Goal: Information Seeking & Learning: Learn about a topic

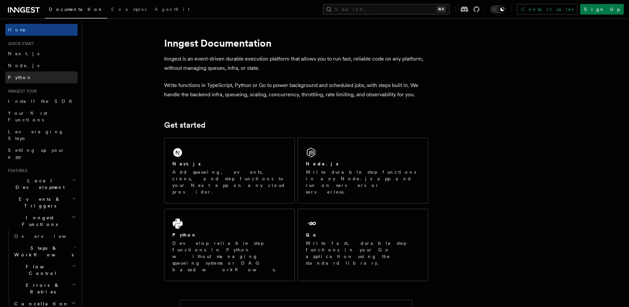
click at [19, 80] on span "Python" at bounding box center [20, 77] width 24 height 5
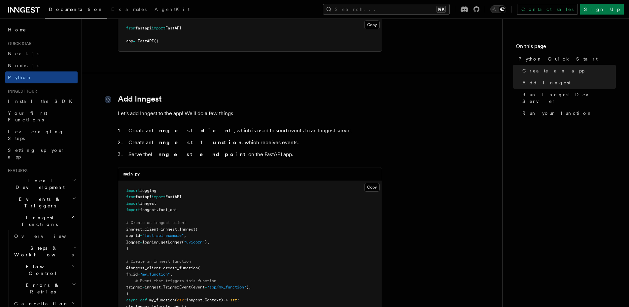
scroll to position [322, 0]
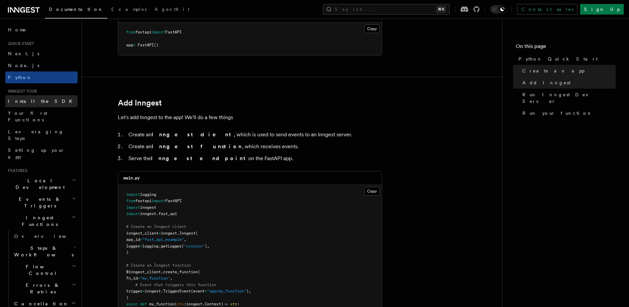
click at [54, 102] on link "Install the SDK" at bounding box center [41, 101] width 72 height 12
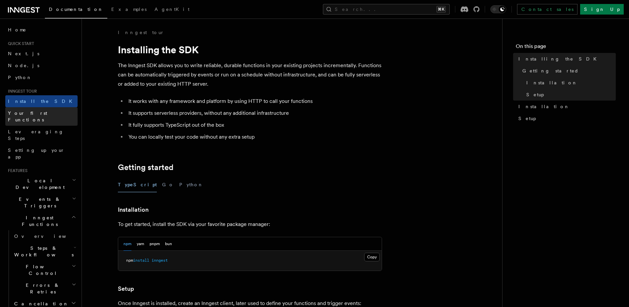
click at [44, 117] on link "Your first Functions" at bounding box center [41, 116] width 72 height 19
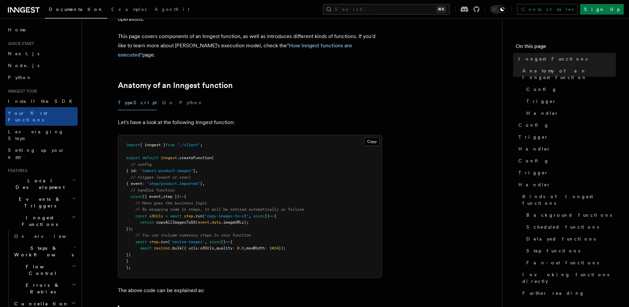
scroll to position [85, 0]
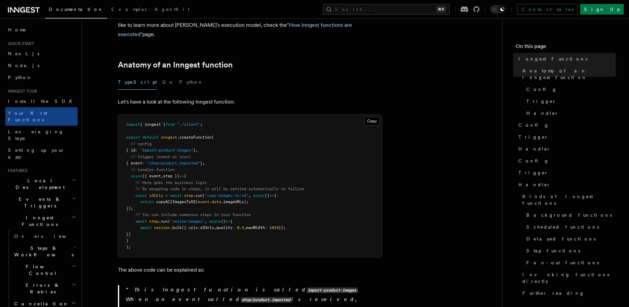
click at [141, 77] on div "TypeScript Go Python" at bounding box center [250, 82] width 264 height 15
click at [152, 77] on div "TypeScript Go Python" at bounding box center [250, 82] width 264 height 15
click at [179, 75] on button "Python" at bounding box center [191, 82] width 24 height 15
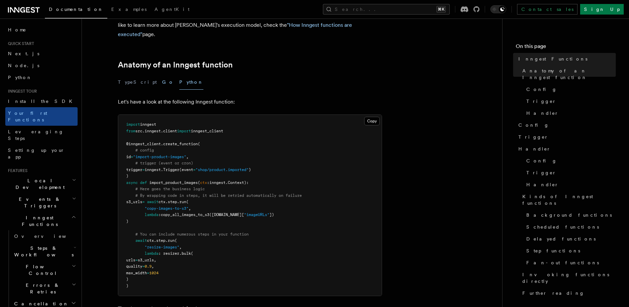
click at [162, 75] on button "Go" at bounding box center [168, 82] width 12 height 15
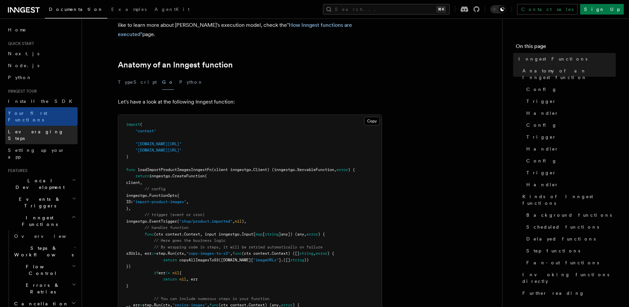
click at [30, 128] on span "Leveraging Steps" at bounding box center [43, 134] width 70 height 13
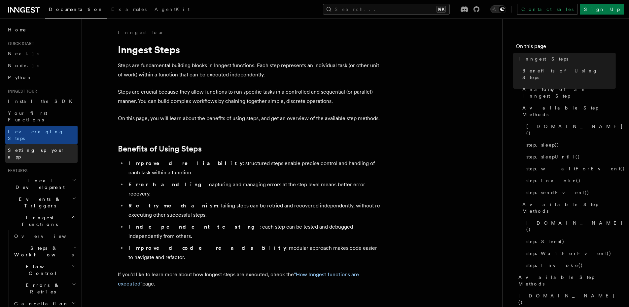
click at [33, 147] on span "Setting up your app" at bounding box center [36, 153] width 57 height 12
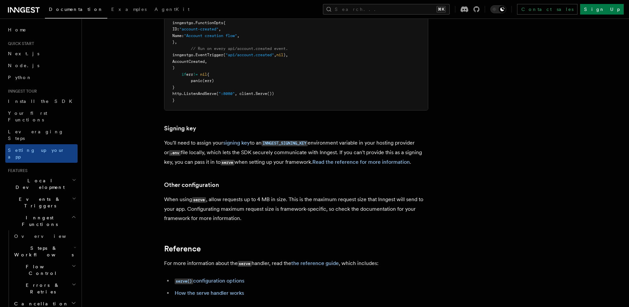
scroll to position [462, 0]
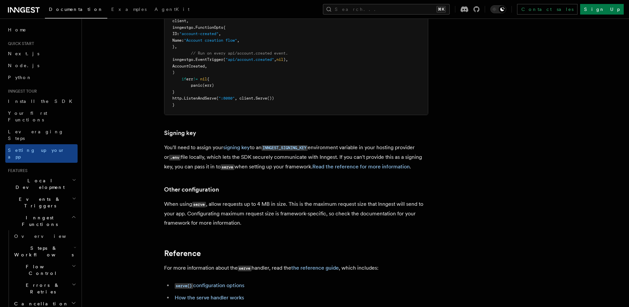
click at [36, 177] on span "Local Development" at bounding box center [38, 183] width 67 height 13
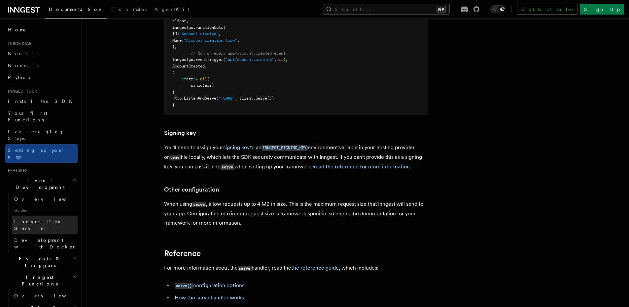
click at [35, 219] on span "Inngest Dev Server" at bounding box center [42, 225] width 57 height 12
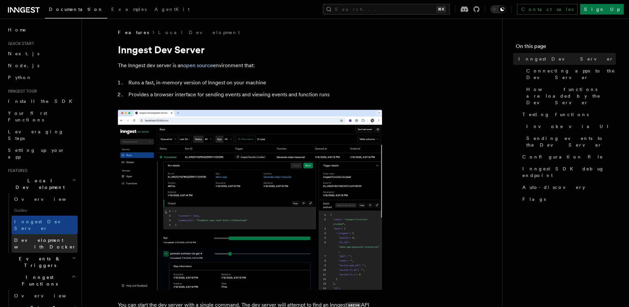
click at [40, 237] on span "Development with Docker" at bounding box center [45, 243] width 62 height 12
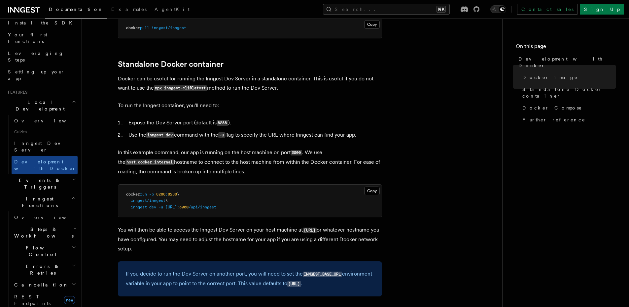
scroll to position [78, 0]
click at [27, 215] on span "Overview" at bounding box center [48, 217] width 68 height 5
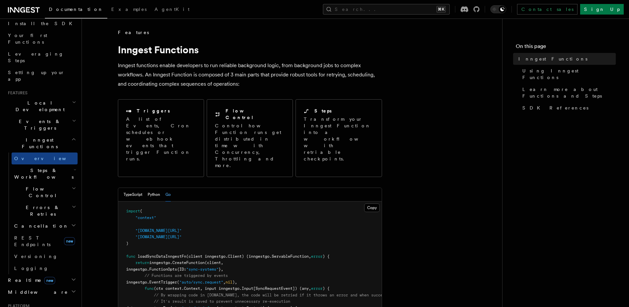
click at [43, 118] on span "Events & Triggers" at bounding box center [38, 124] width 67 height 13
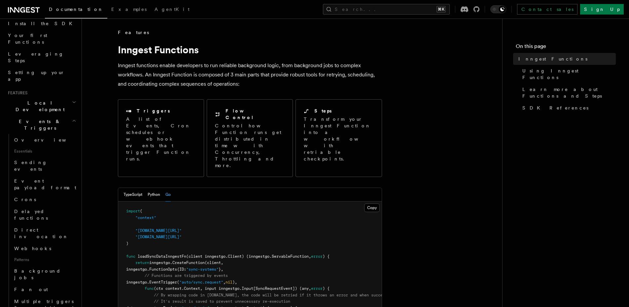
click at [39, 118] on span "Events & Triggers" at bounding box center [38, 124] width 67 height 13
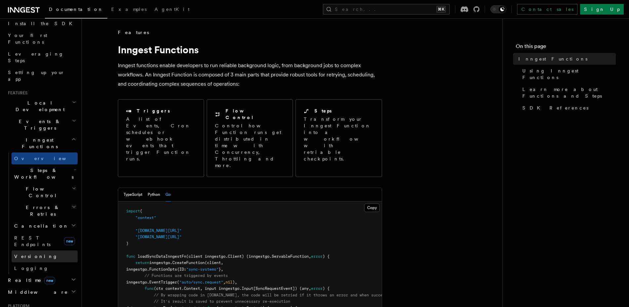
click at [30, 253] on span "Versioning" at bounding box center [36, 255] width 44 height 5
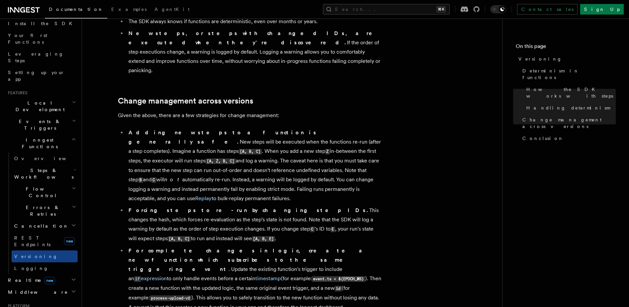
scroll to position [516, 0]
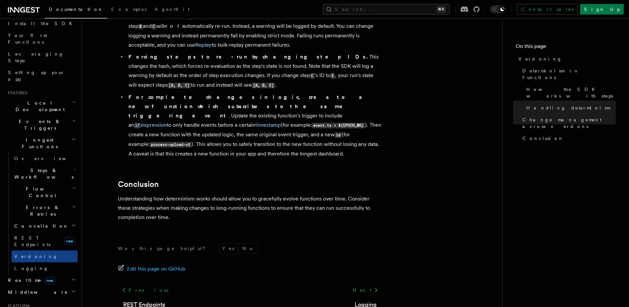
click at [17, 277] on span "Realtime new" at bounding box center [30, 280] width 50 height 7
click at [16, 289] on span "Overview" at bounding box center [48, 291] width 68 height 5
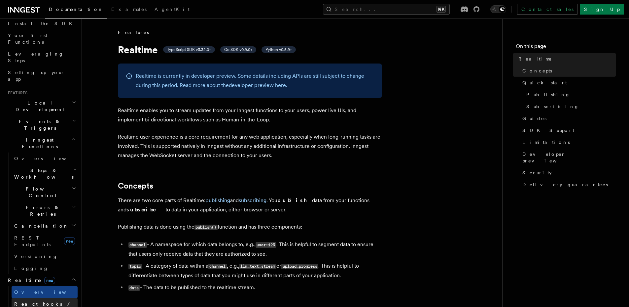
click at [35, 301] on span "React hooks / Next.js" at bounding box center [43, 307] width 58 height 12
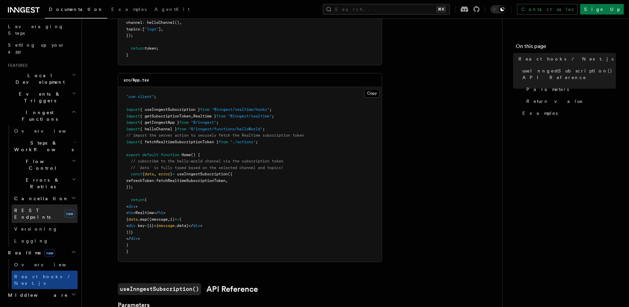
scroll to position [157, 0]
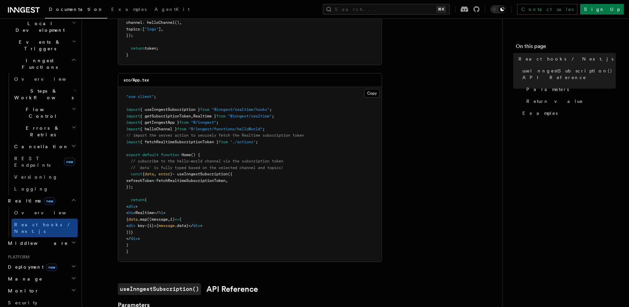
click at [46, 263] on span "new" at bounding box center [51, 266] width 11 height 7
click at [33, 276] on span "Overview" at bounding box center [48, 278] width 68 height 5
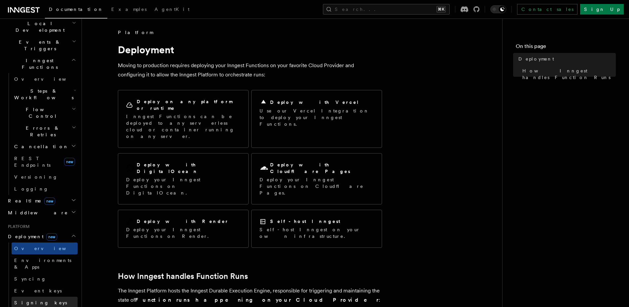
click at [50, 296] on link "Signing keys" at bounding box center [45, 302] width 66 height 12
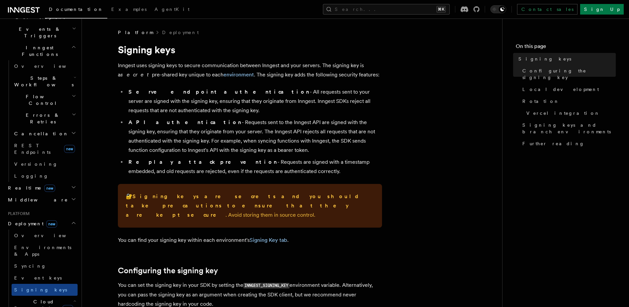
scroll to position [176, 0]
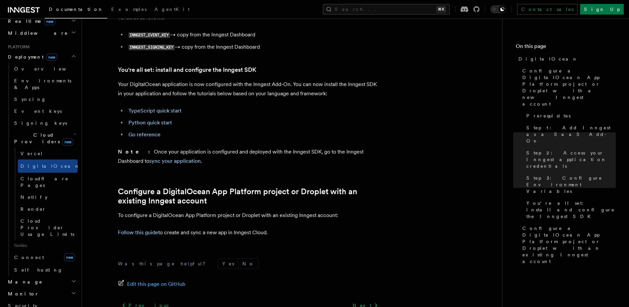
scroll to position [663, 0]
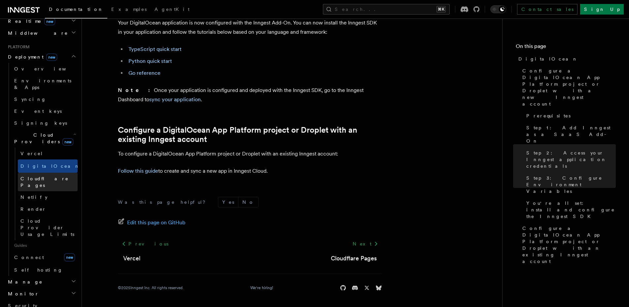
click at [49, 176] on span "Cloudflare Pages" at bounding box center [44, 182] width 48 height 12
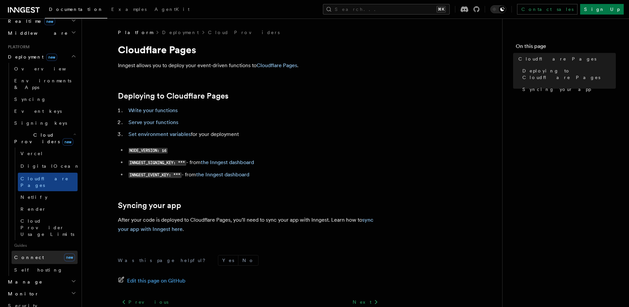
click at [48, 250] on link "Connect new" at bounding box center [45, 256] width 66 height 13
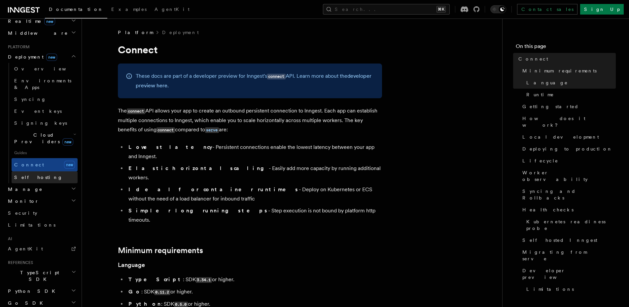
click at [45, 171] on link "Self hosting" at bounding box center [45, 177] width 66 height 12
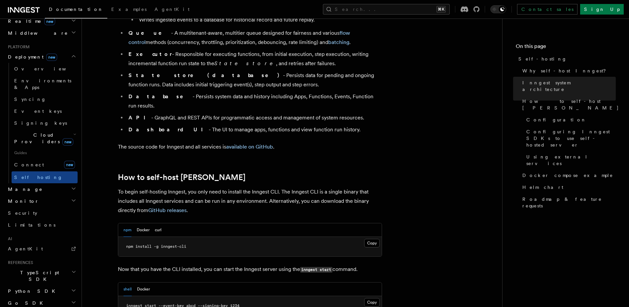
scroll to position [561, 0]
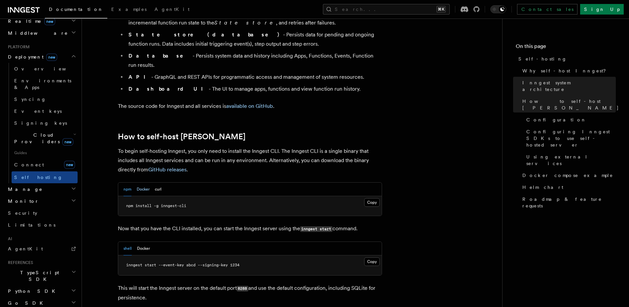
click at [142, 182] on button "Docker" at bounding box center [143, 189] width 13 height 14
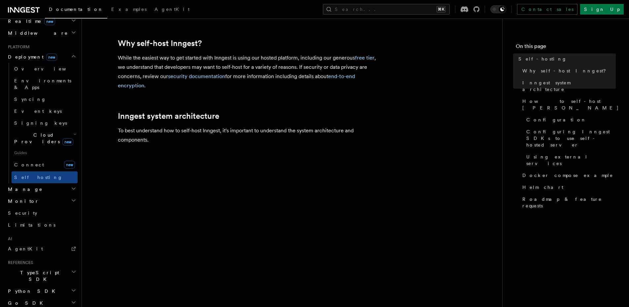
scroll to position [0, 0]
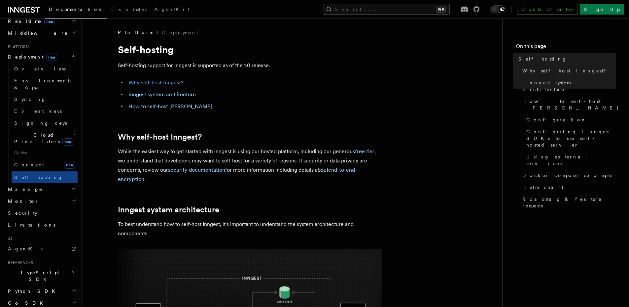
click at [159, 83] on link "Why self-host Inngest?" at bounding box center [156, 82] width 55 height 6
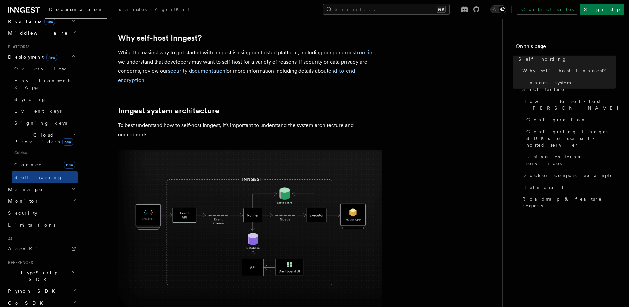
scroll to position [100, 0]
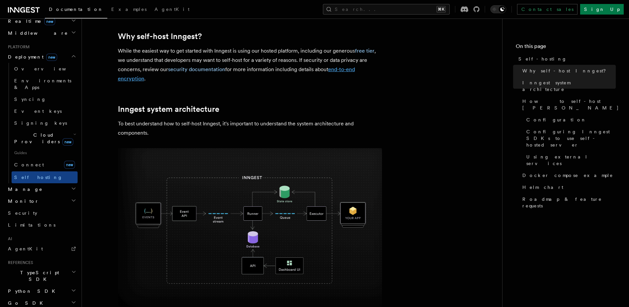
click at [337, 71] on link "end-to-end encryption" at bounding box center [236, 74] width 237 height 16
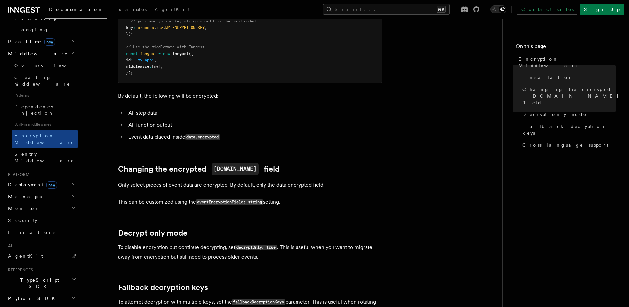
scroll to position [66, 0]
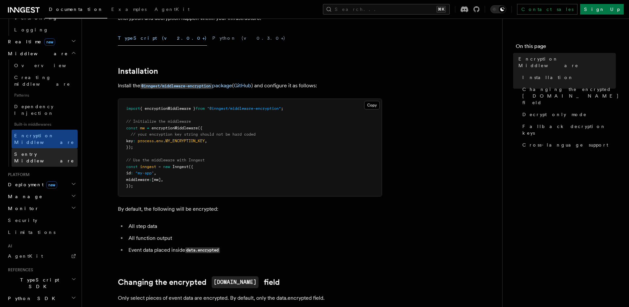
click at [38, 151] on span "Sentry Middleware" at bounding box center [44, 157] width 60 height 12
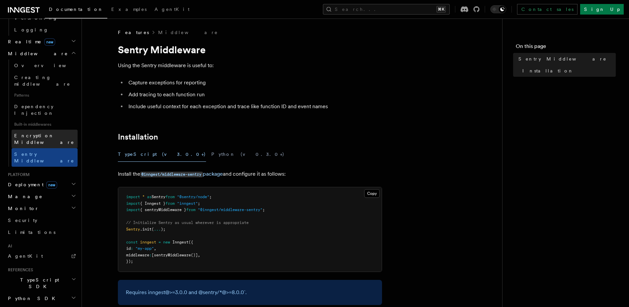
click at [56, 133] on span "Encryption Middleware" at bounding box center [44, 139] width 60 height 12
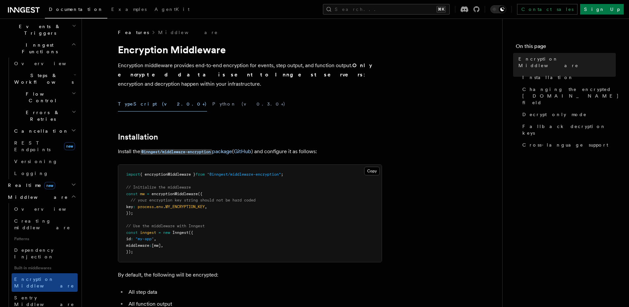
scroll to position [172, 0]
click at [22, 182] on span "Realtime new" at bounding box center [30, 185] width 50 height 7
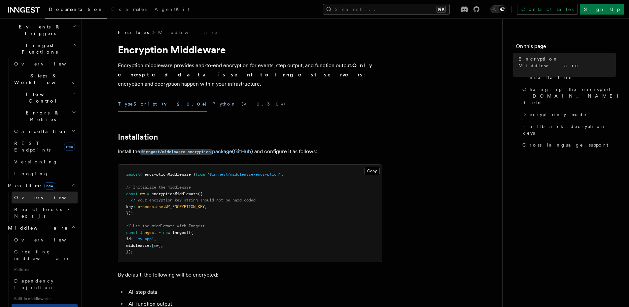
click at [31, 195] on span "Overview" at bounding box center [48, 197] width 68 height 5
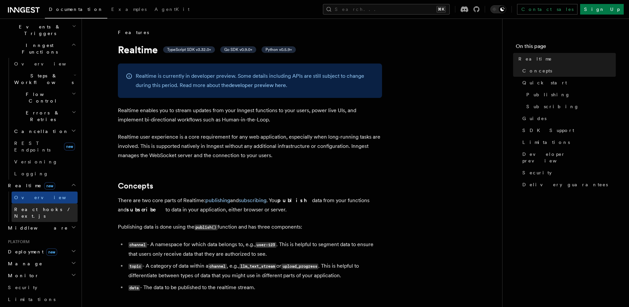
click at [37, 203] on link "React hooks / Next.js" at bounding box center [45, 212] width 66 height 19
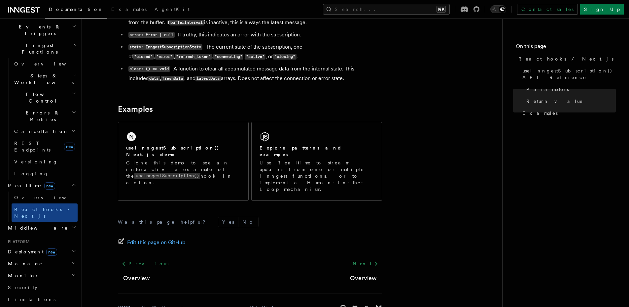
scroll to position [623, 0]
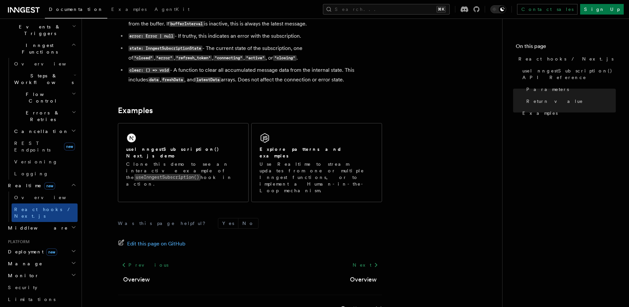
click at [23, 10] on icon at bounding box center [22, 9] width 5 height 5
